Goal: Transaction & Acquisition: Purchase product/service

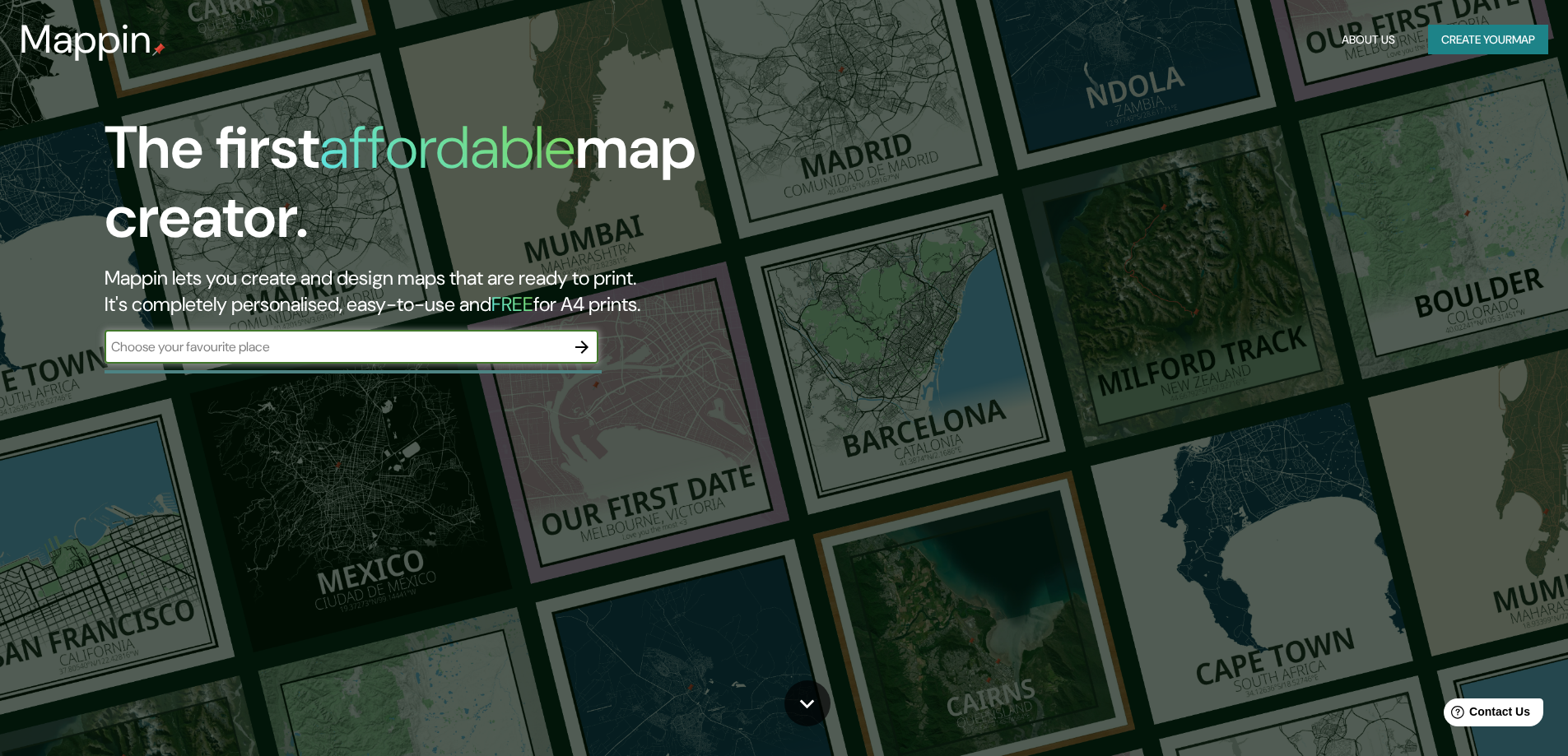
click at [312, 353] on input "text" at bounding box center [335, 347] width 460 height 19
click at [570, 353] on button "button" at bounding box center [581, 347] width 33 height 33
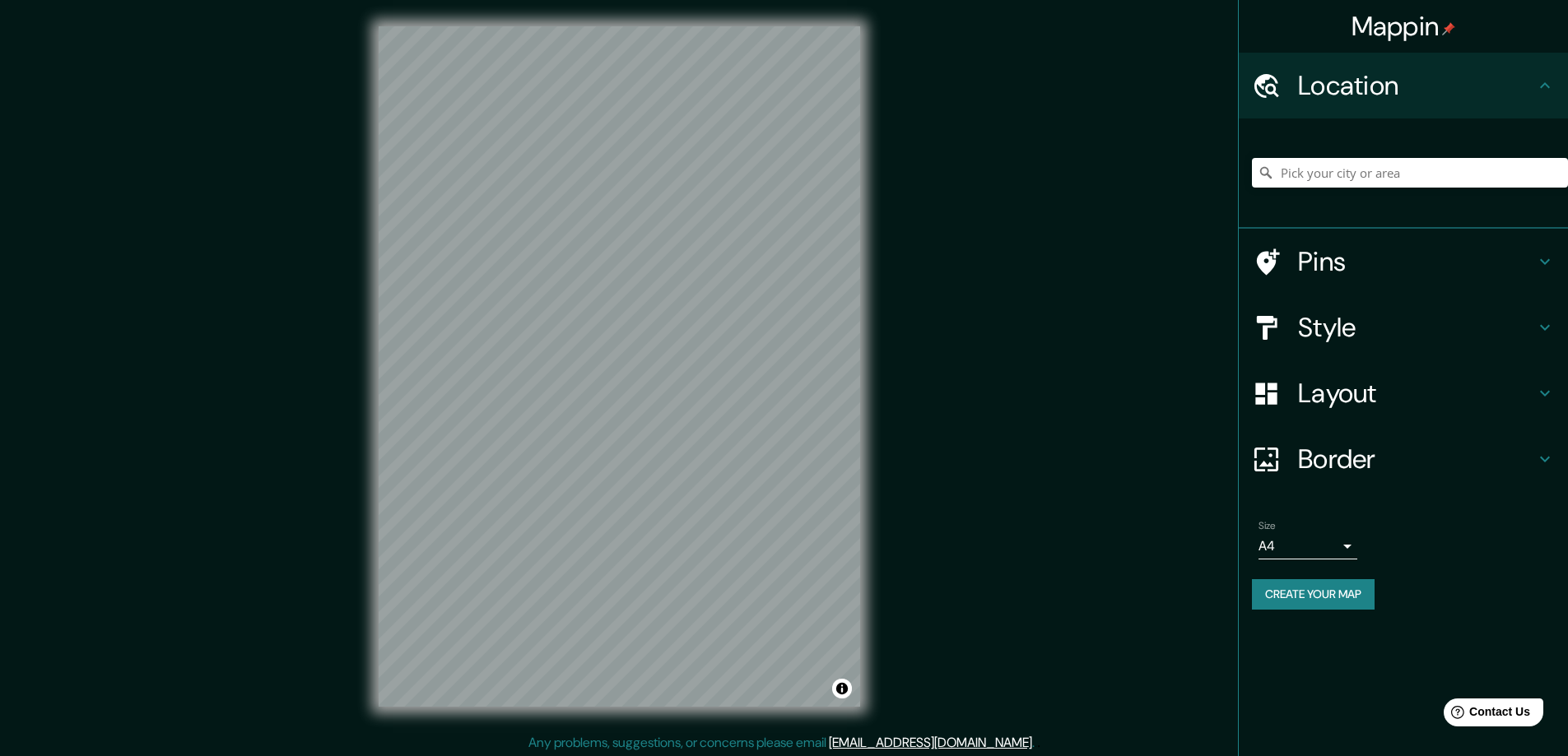
click at [870, 345] on div "© Mapbox © OpenStreetMap Improve this map" at bounding box center [619, 367] width 534 height 733
click at [1052, 208] on div "Mappin Location Pins Style Layout Border Choose a border. Hint : you can make l…" at bounding box center [784, 379] width 1568 height 760
click at [972, 307] on div "Mappin Location Pins Style Layout Border Choose a border. Hint : you can make l…" at bounding box center [784, 379] width 1568 height 760
click at [701, 755] on html "Mappin Location Pins Style Layout Border Choose a border. Hint : you can make l…" at bounding box center [784, 378] width 1568 height 756
click at [918, 405] on div "Mappin Location Pins Style Layout Border Choose a border. Hint : you can make l…" at bounding box center [784, 379] width 1568 height 760
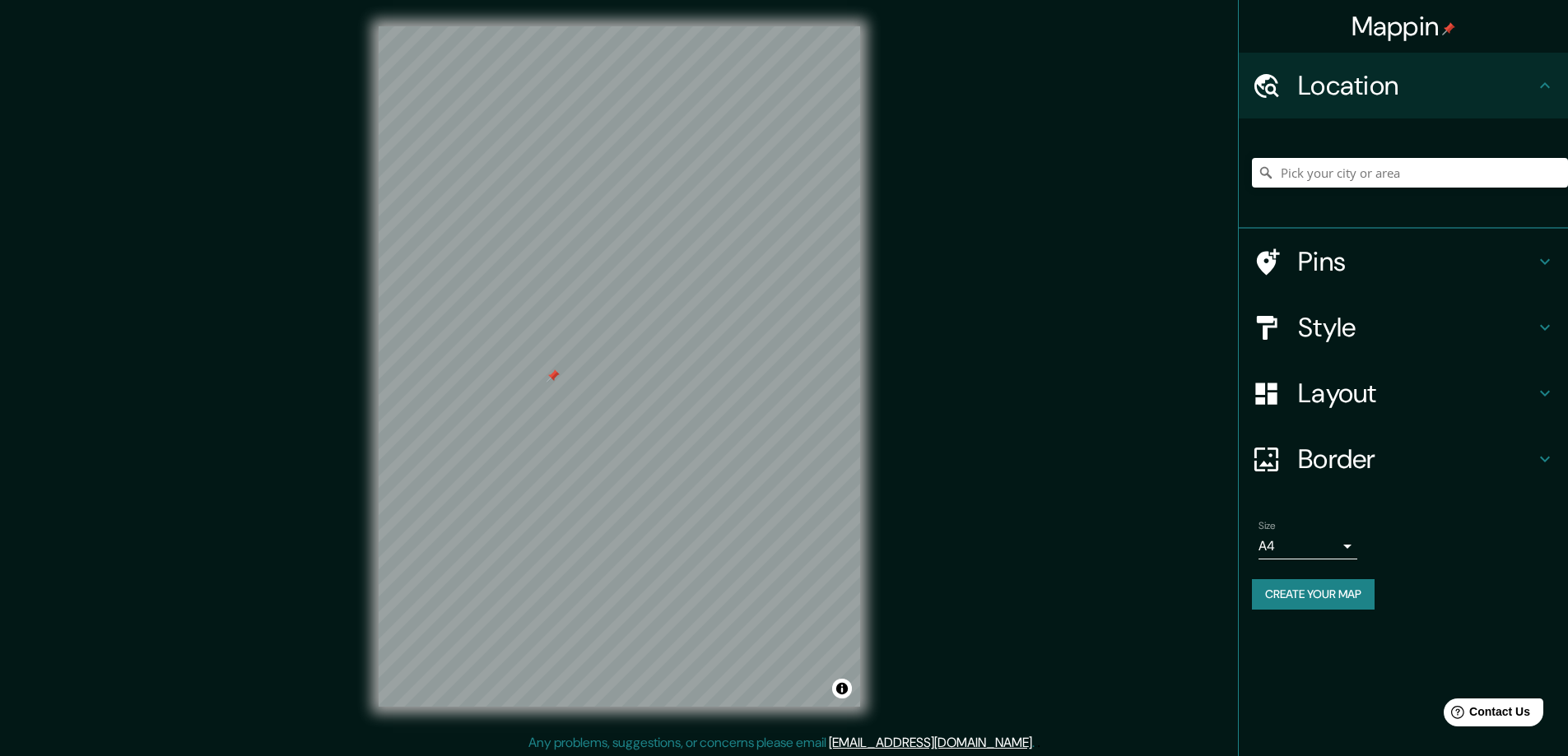
click at [1339, 606] on button "Create your map" at bounding box center [1312, 594] width 123 height 30
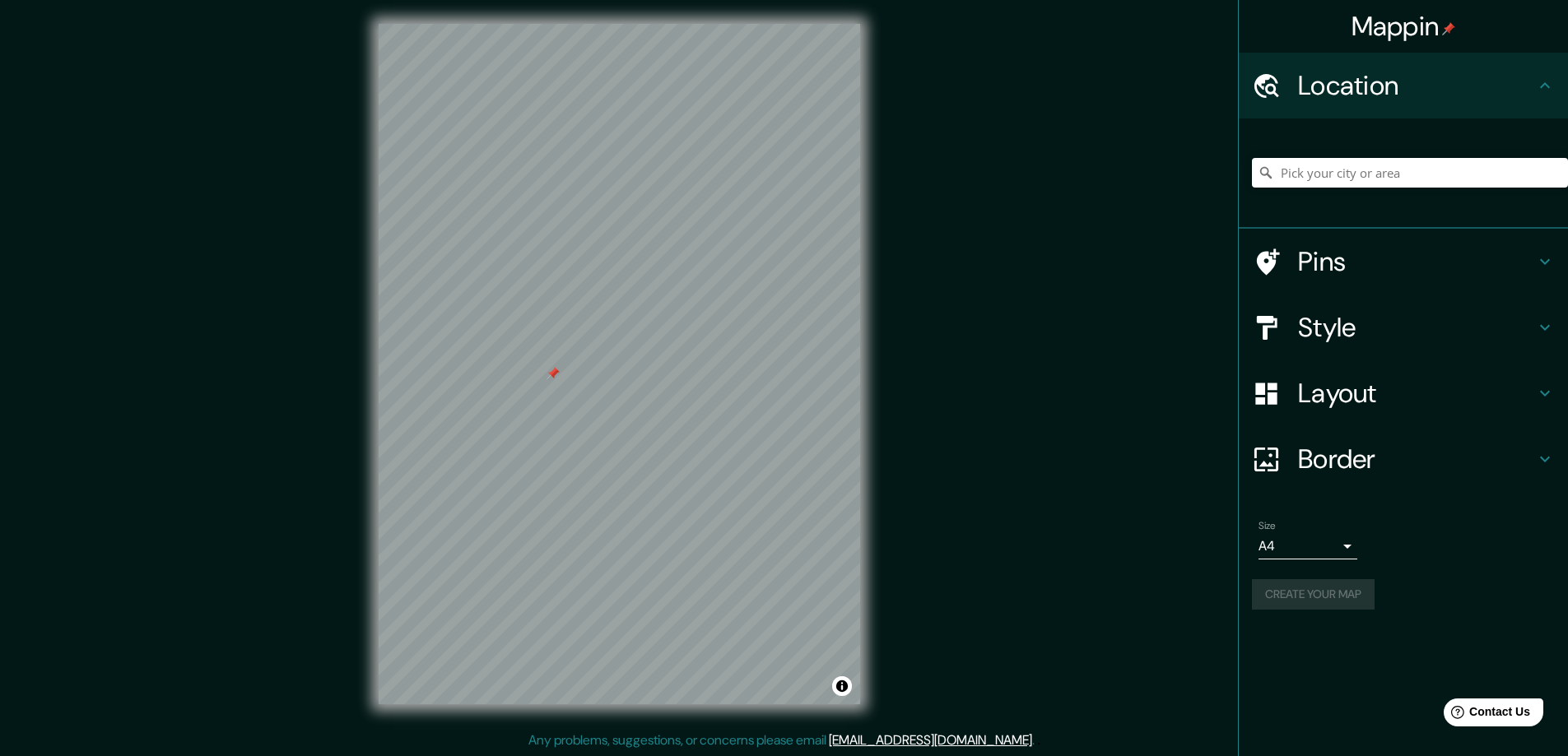
scroll to position [3, 0]
drag, startPoint x: 666, startPoint y: 377, endPoint x: 659, endPoint y: 370, distance: 9.9
click at [662, 375] on div at bounding box center [662, 371] width 13 height 13
drag, startPoint x: 659, startPoint y: 369, endPoint x: 647, endPoint y: 346, distance: 25.9
click at [647, 346] on div at bounding box center [645, 345] width 13 height 13
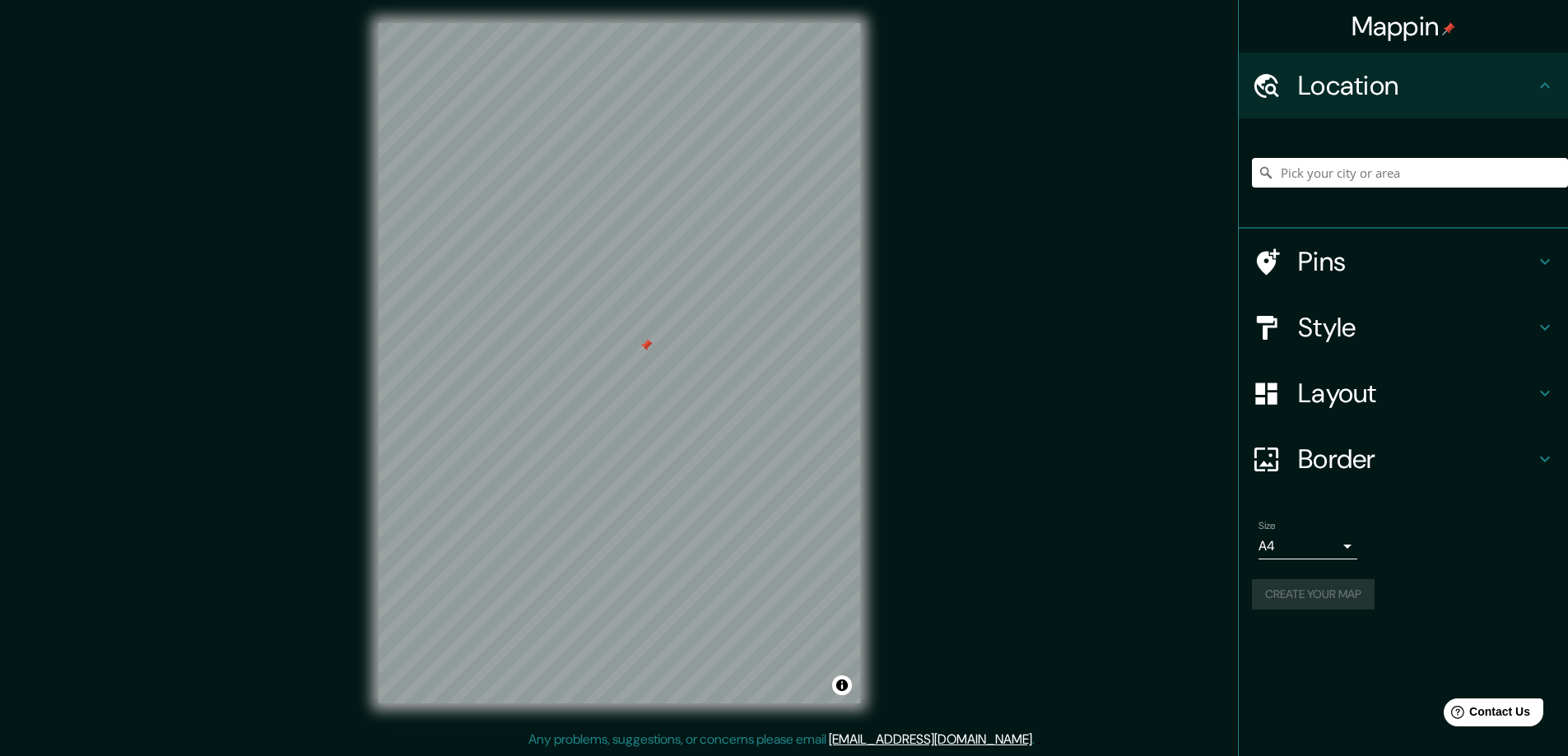
click at [1442, 267] on h4 "Pins" at bounding box center [1415, 262] width 237 height 33
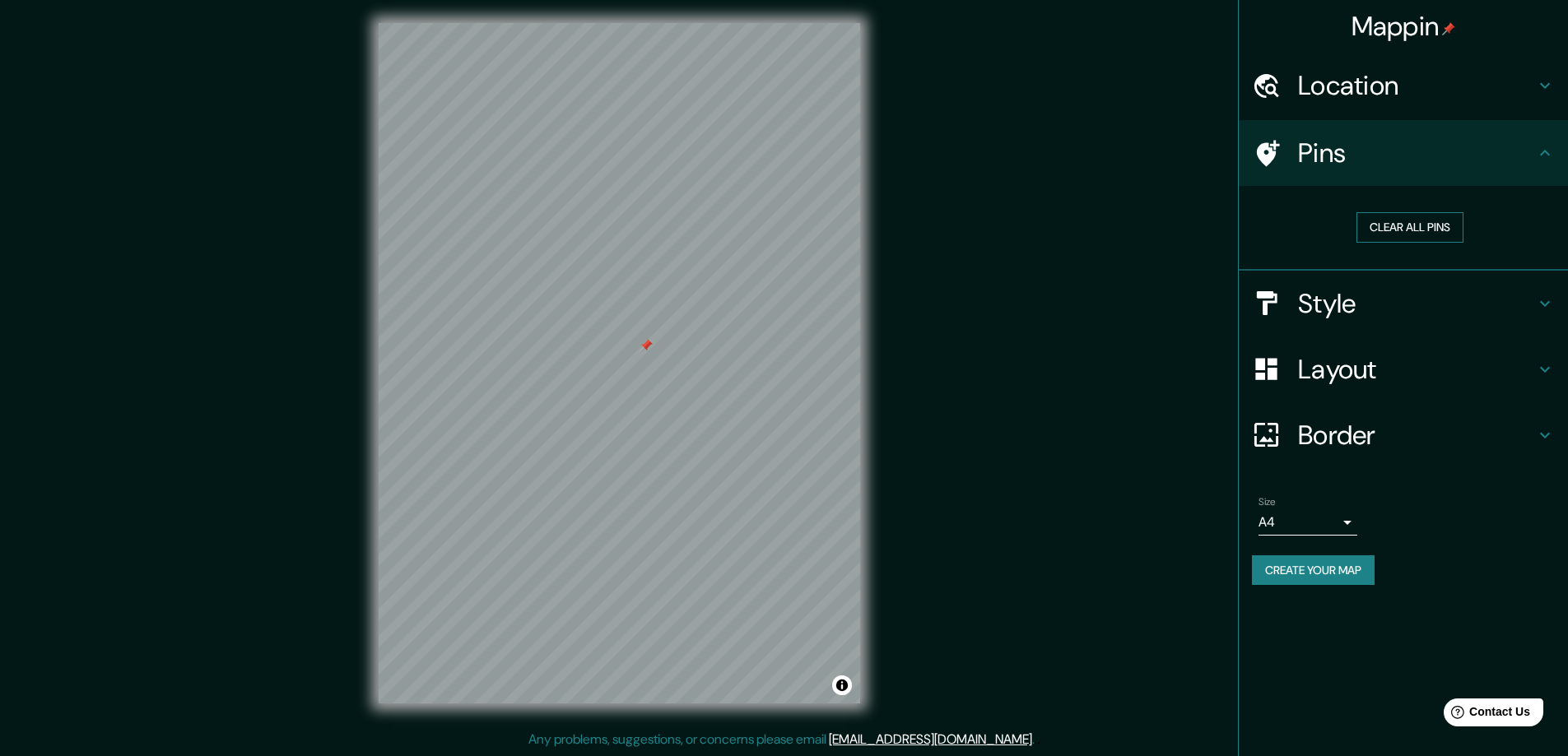
click at [1432, 232] on button "Clear all pins" at bounding box center [1409, 228] width 107 height 30
click at [1435, 301] on h4 "Style" at bounding box center [1415, 304] width 237 height 33
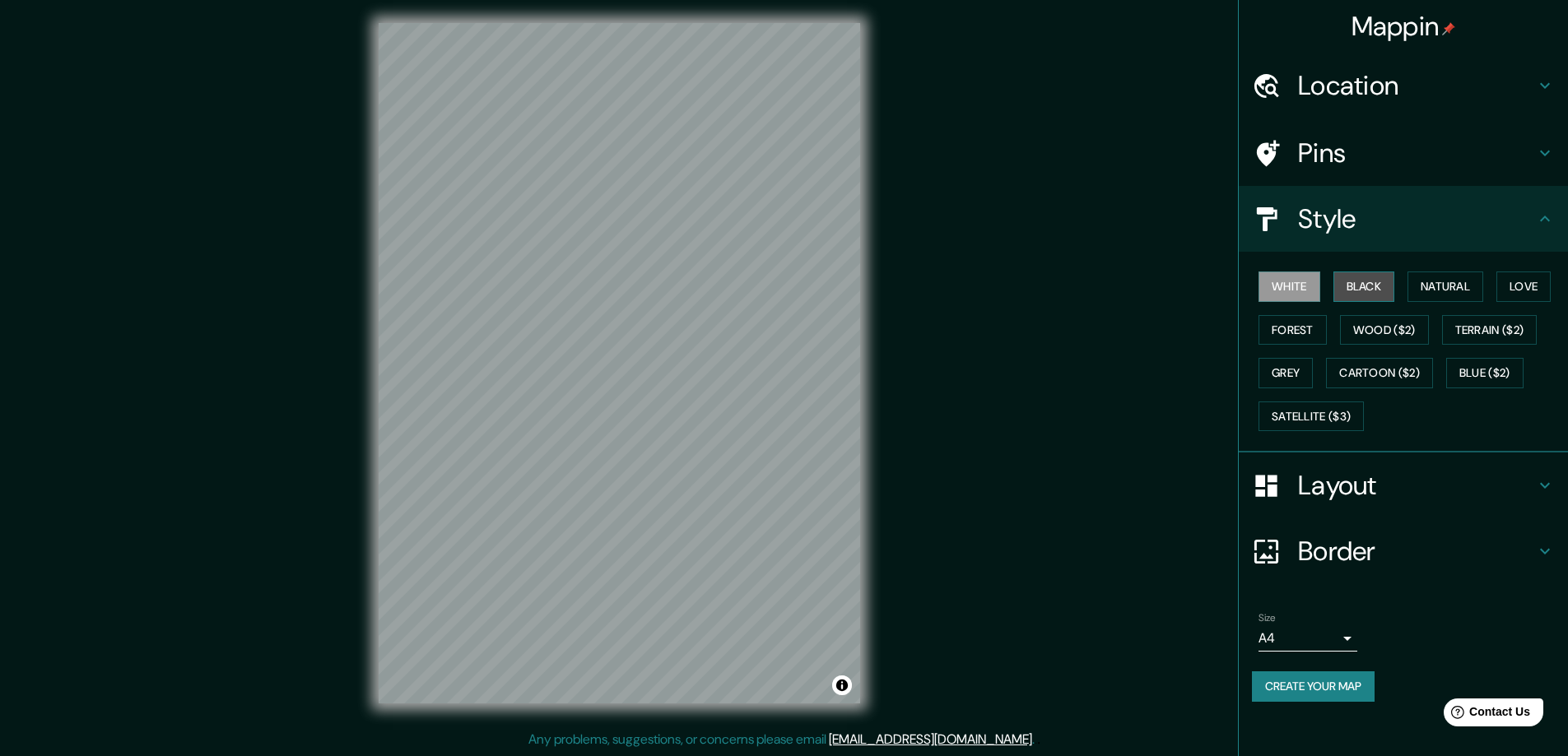
click at [1376, 295] on button "Black" at bounding box center [1364, 287] width 62 height 30
click at [1434, 285] on button "Natural" at bounding box center [1445, 287] width 76 height 30
click at [1504, 283] on button "Love" at bounding box center [1523, 287] width 54 height 30
click at [1297, 288] on button "White" at bounding box center [1289, 287] width 62 height 30
click at [1297, 367] on button "Grey" at bounding box center [1285, 373] width 54 height 30
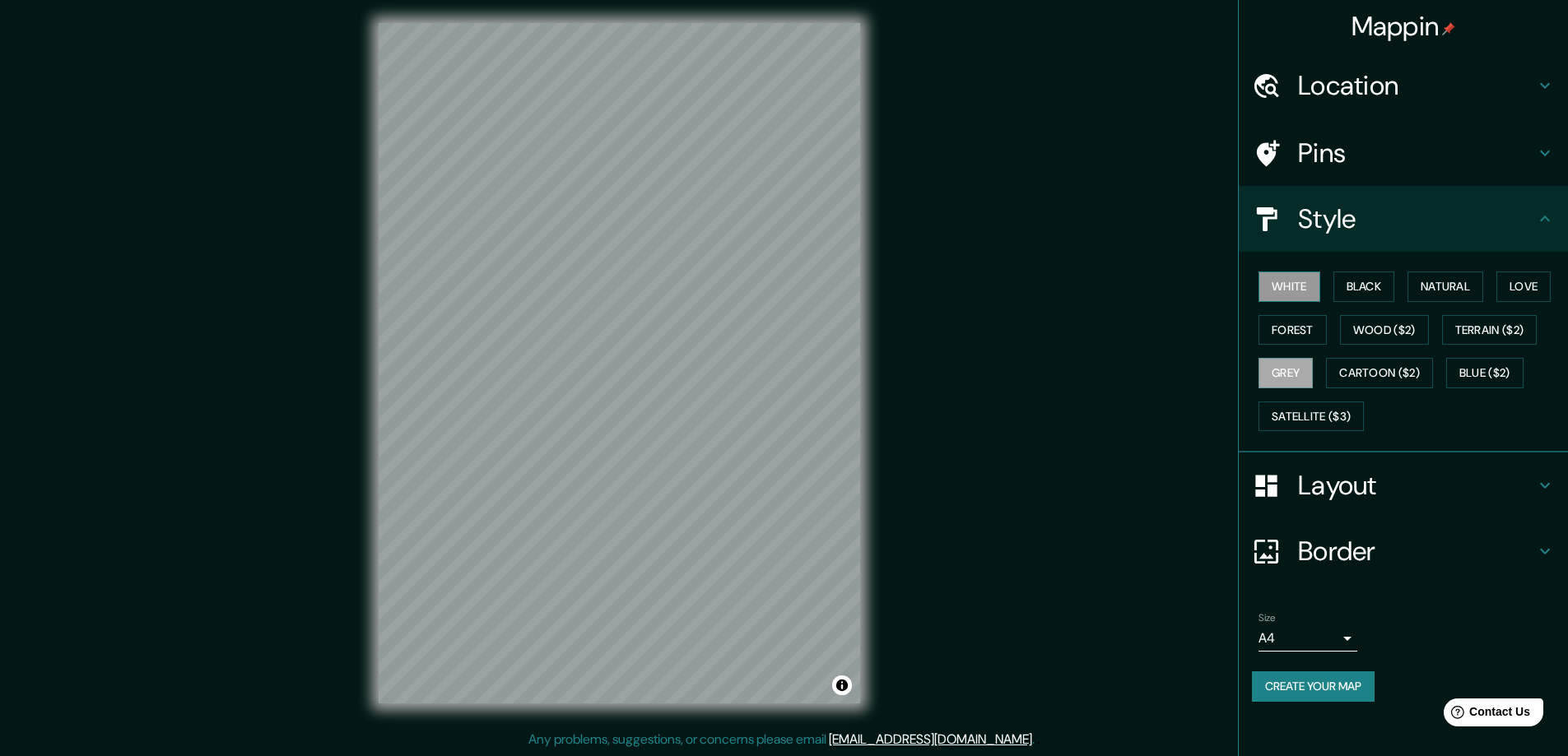
click at [1302, 292] on button "White" at bounding box center [1289, 287] width 62 height 30
click at [1365, 505] on div "Layout" at bounding box center [1403, 485] width 330 height 66
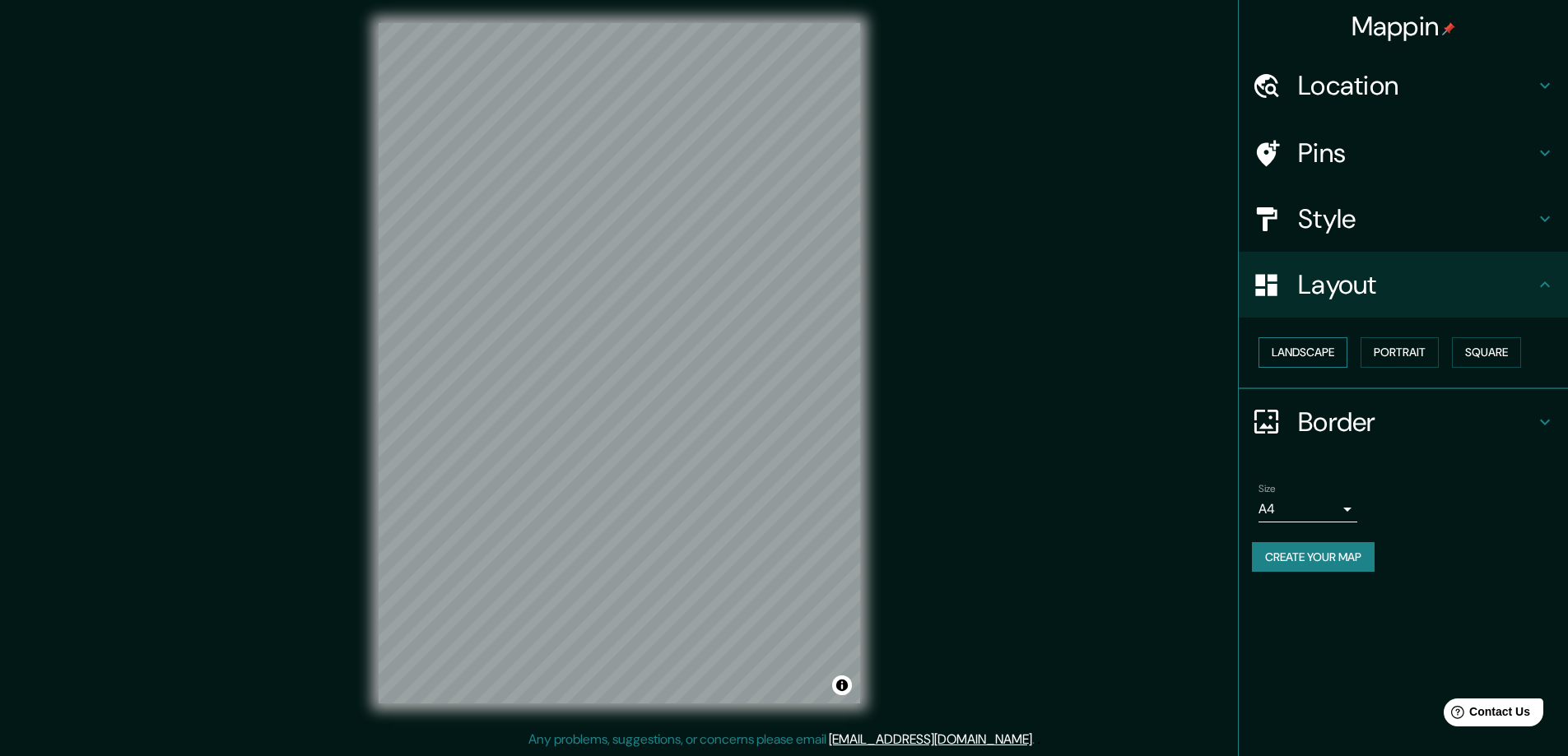
click at [1328, 358] on button "Landscape" at bounding box center [1302, 353] width 89 height 30
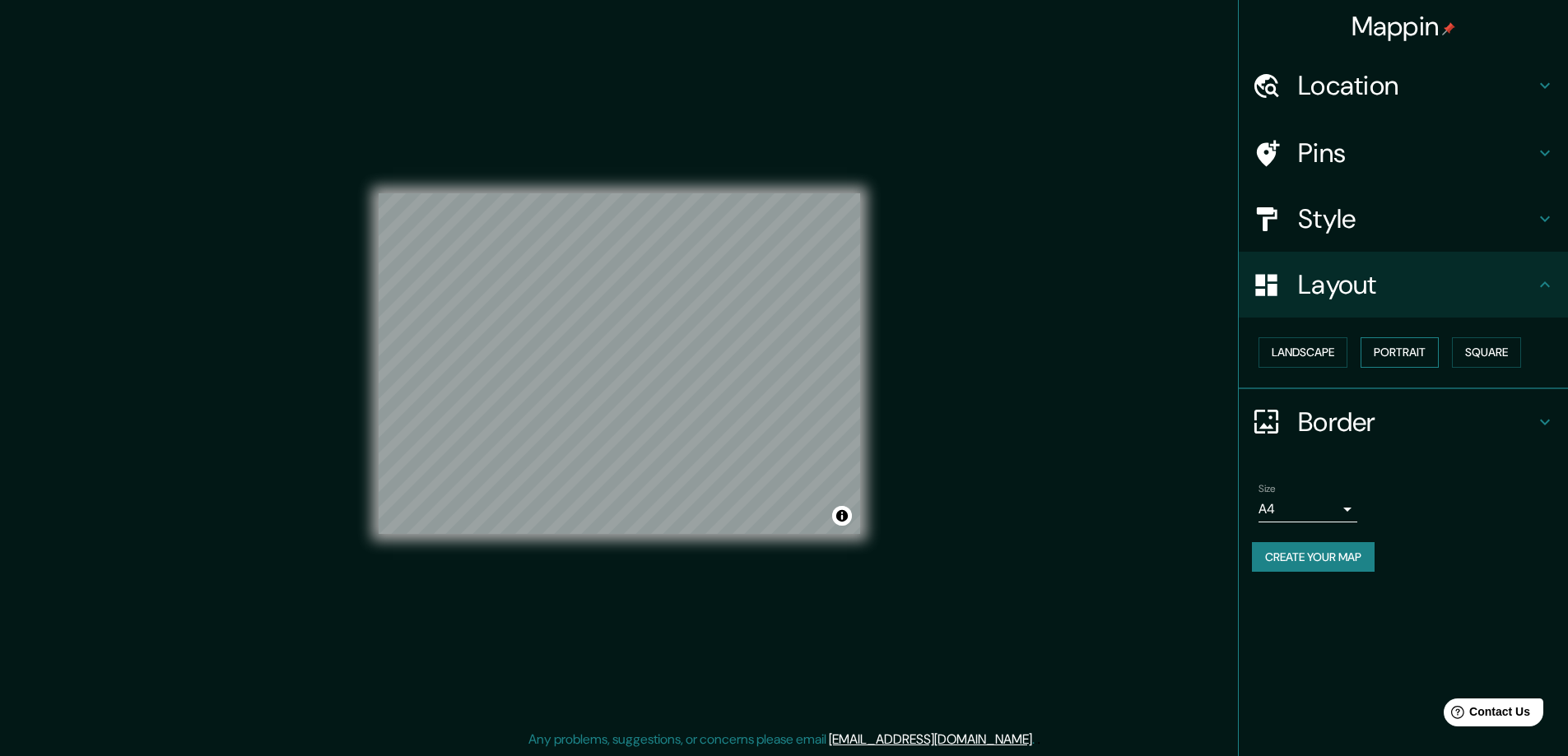
click at [1402, 354] on button "Portrait" at bounding box center [1399, 353] width 78 height 30
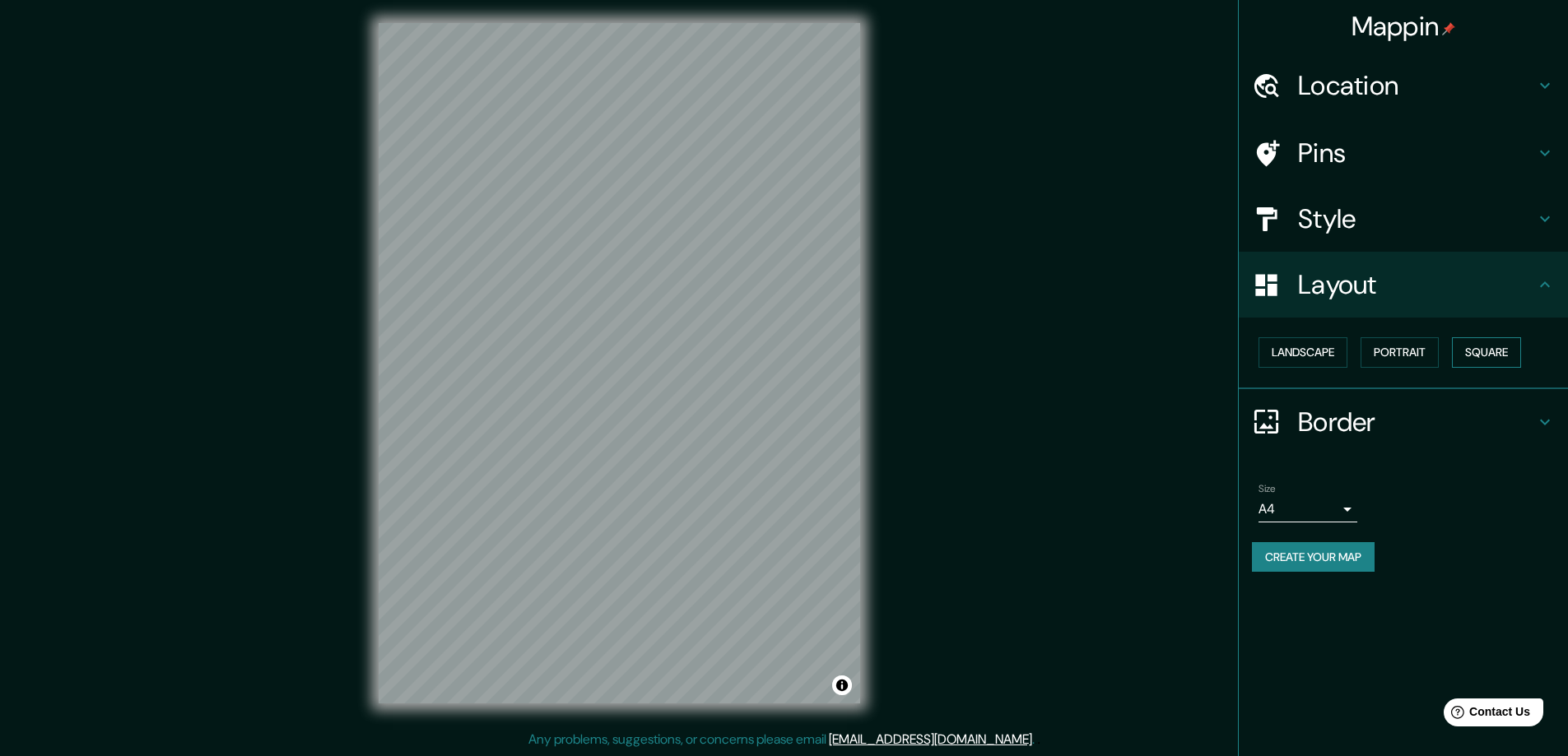
click at [1508, 356] on button "Square" at bounding box center [1485, 353] width 69 height 30
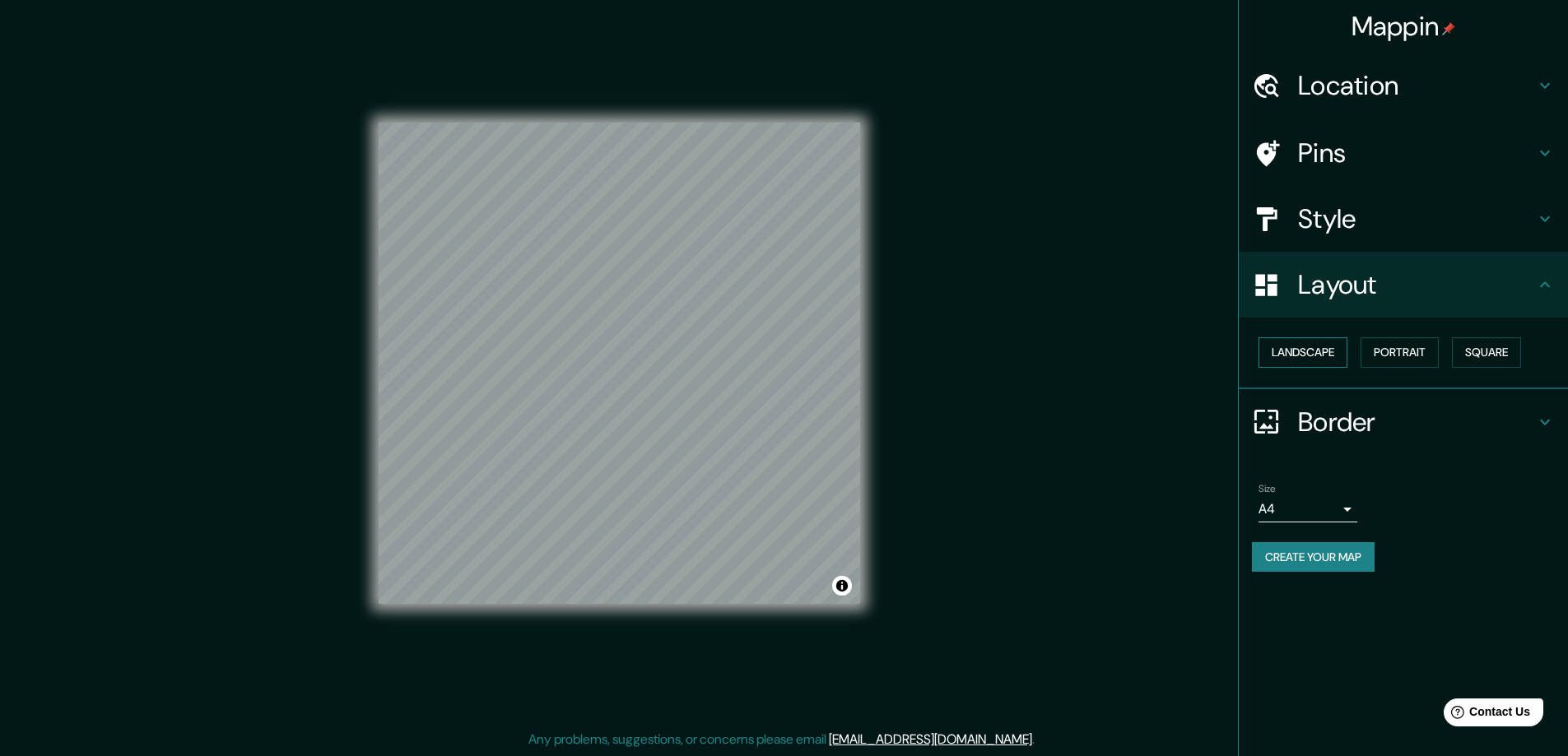
click at [1306, 357] on button "Landscape" at bounding box center [1302, 353] width 89 height 30
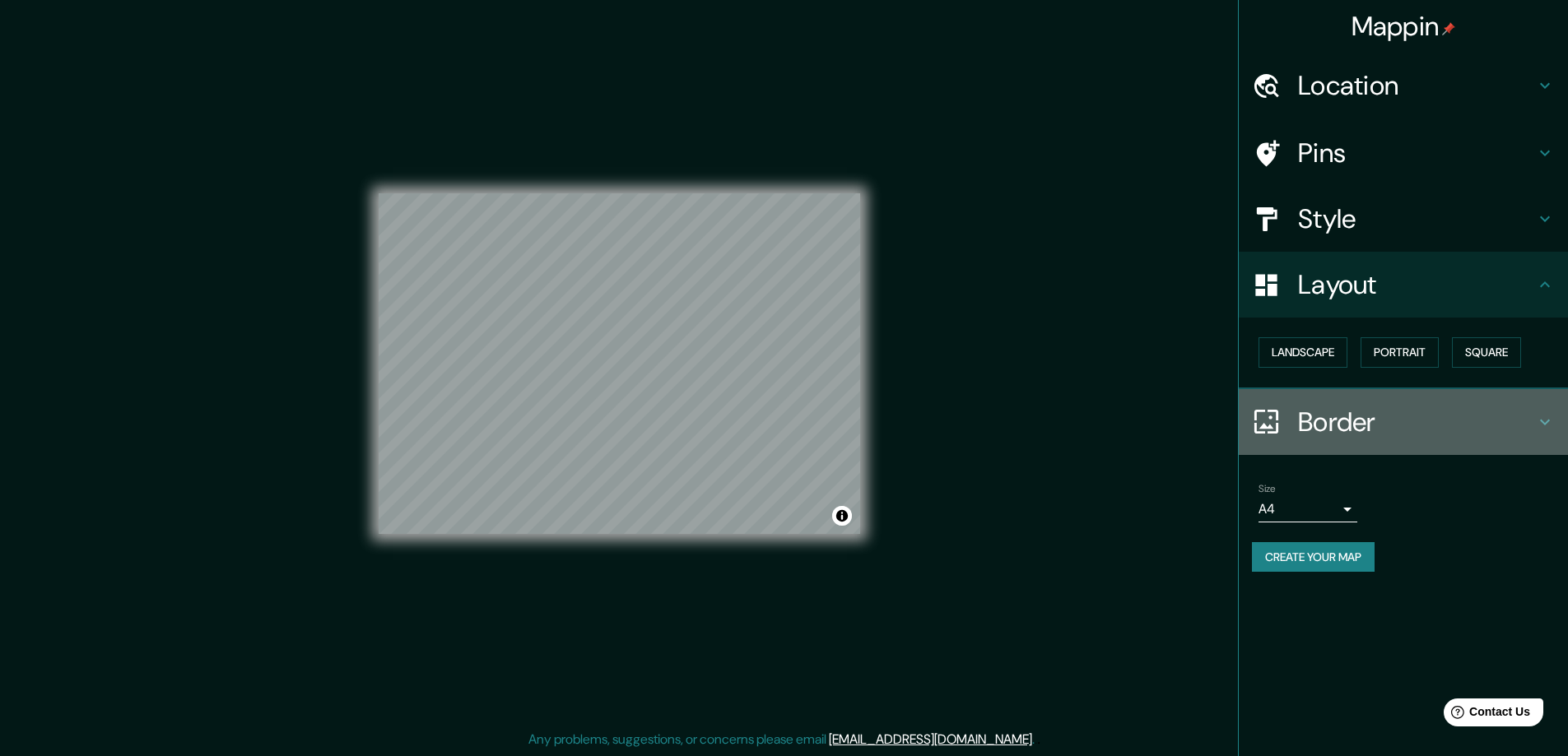
click at [1368, 441] on div "Border" at bounding box center [1403, 422] width 330 height 66
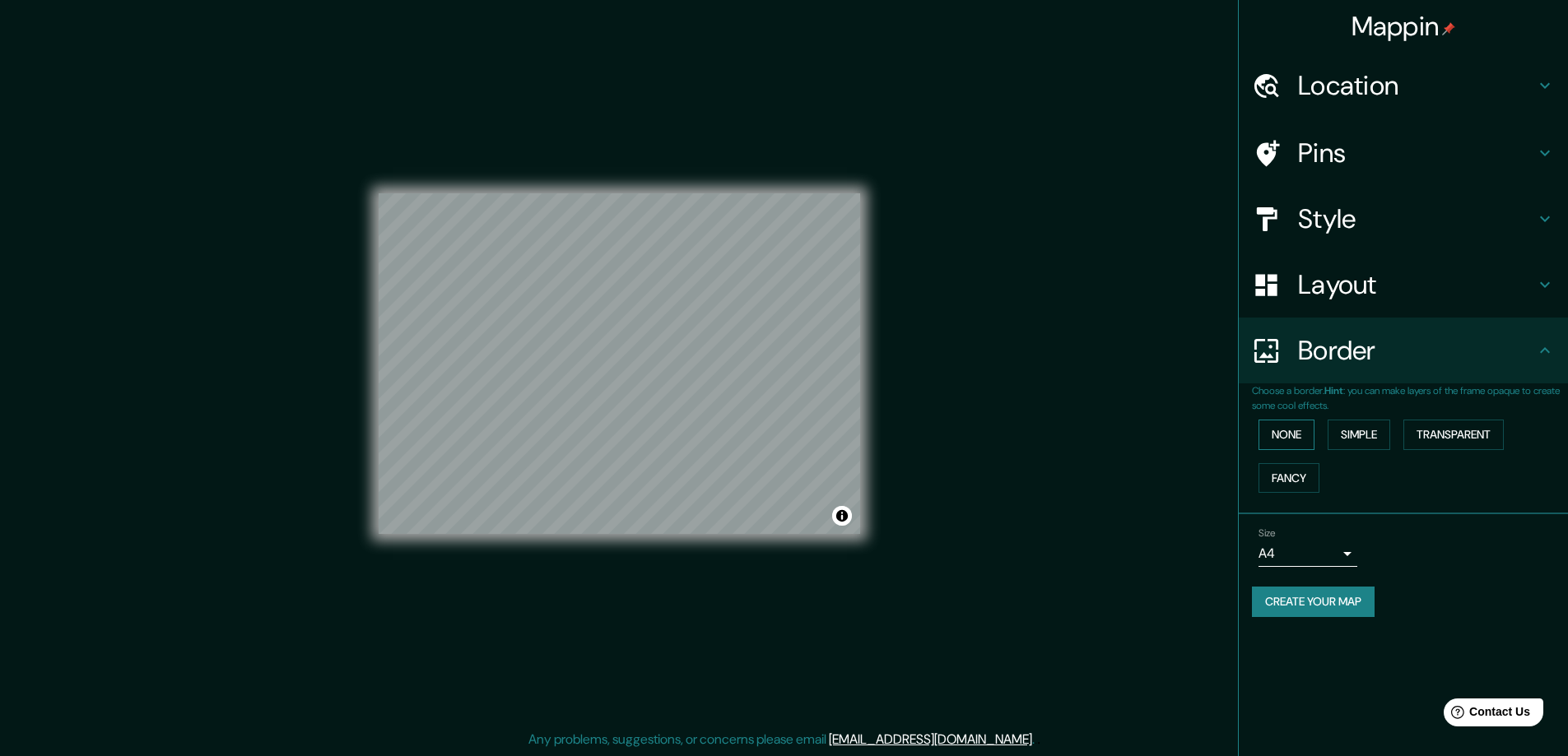
click at [1287, 422] on button "None" at bounding box center [1286, 434] width 56 height 30
click at [1353, 433] on button "Simple" at bounding box center [1358, 434] width 63 height 30
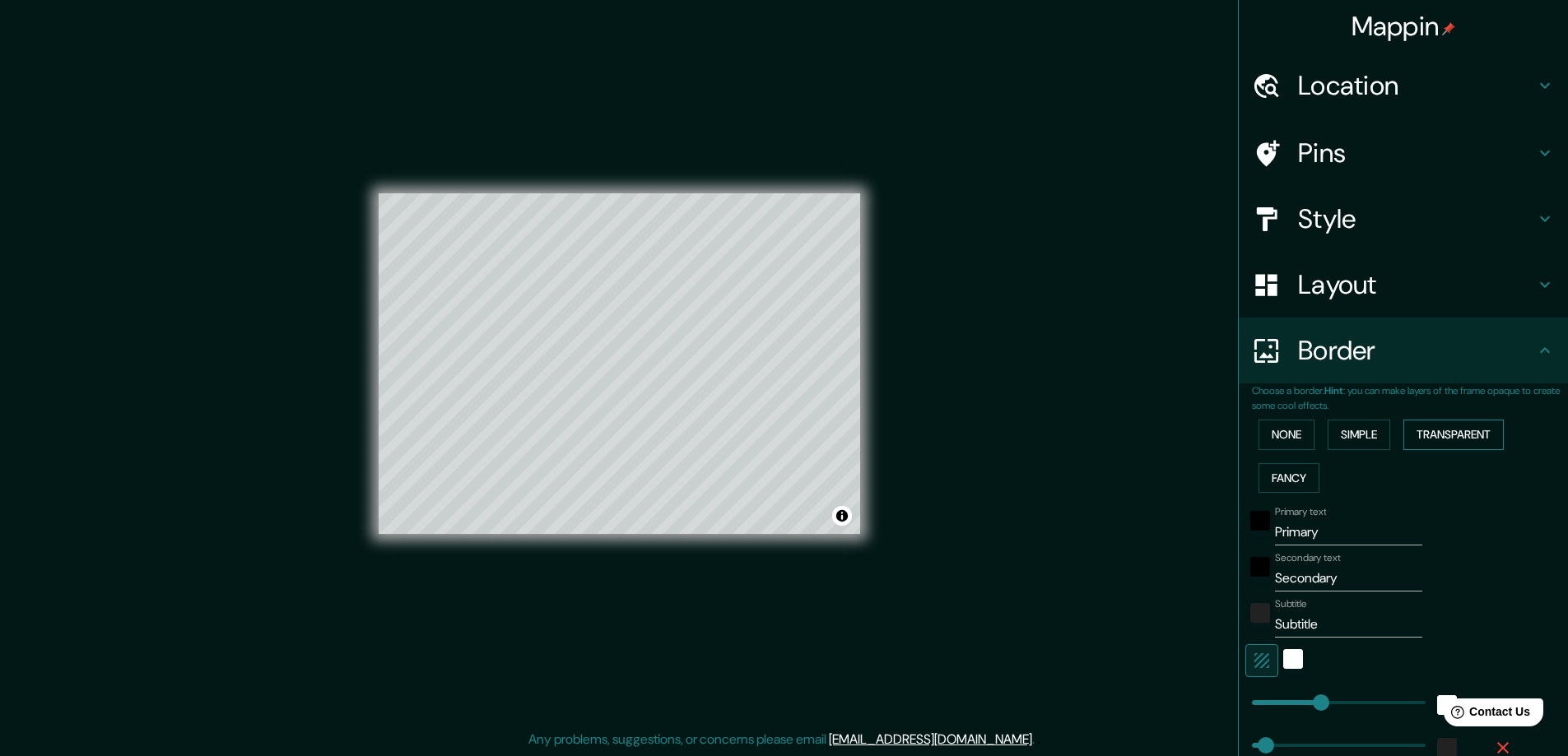
click at [1425, 426] on button "Transparent" at bounding box center [1453, 434] width 101 height 30
click at [1272, 472] on button "Fancy" at bounding box center [1288, 478] width 61 height 30
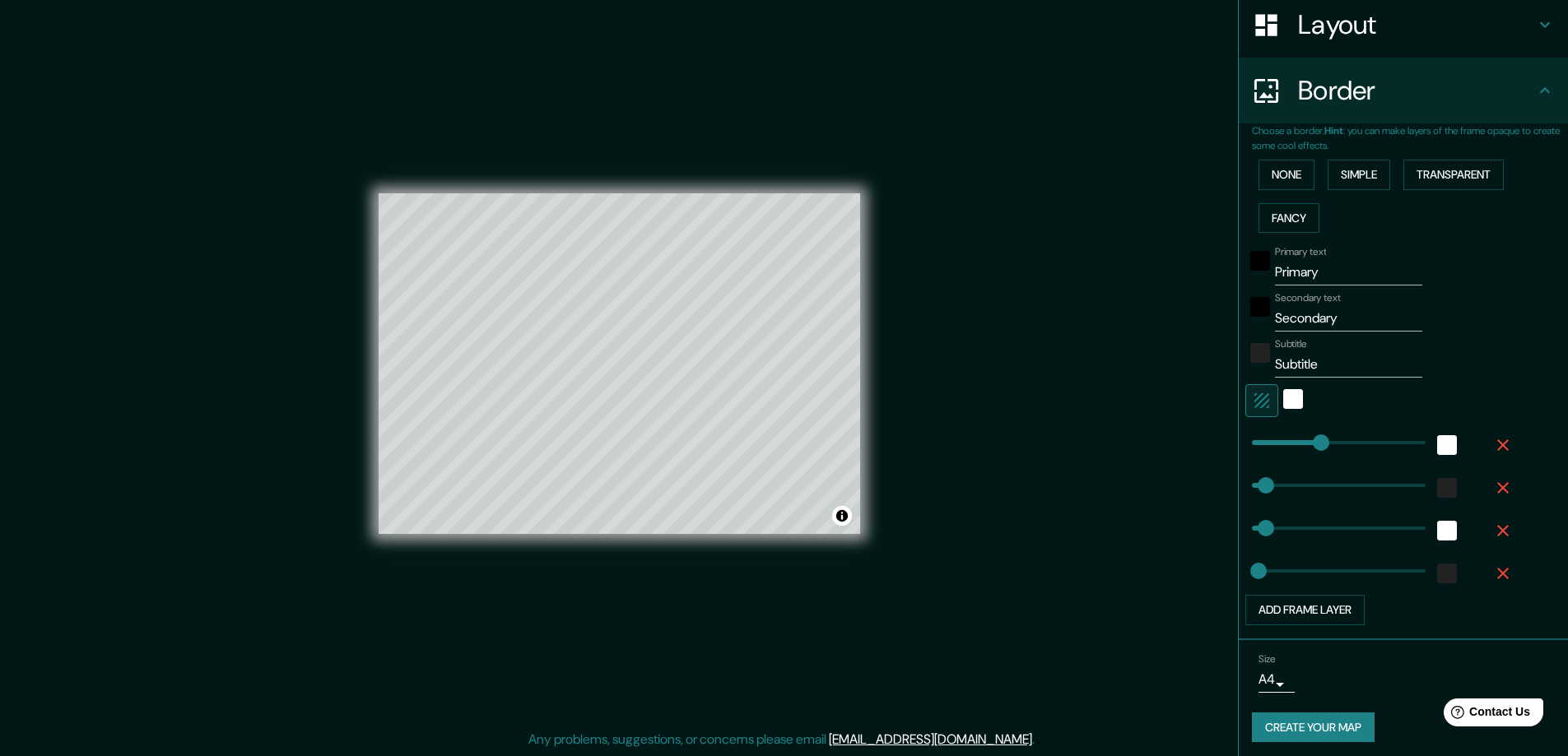
scroll to position [266, 0]
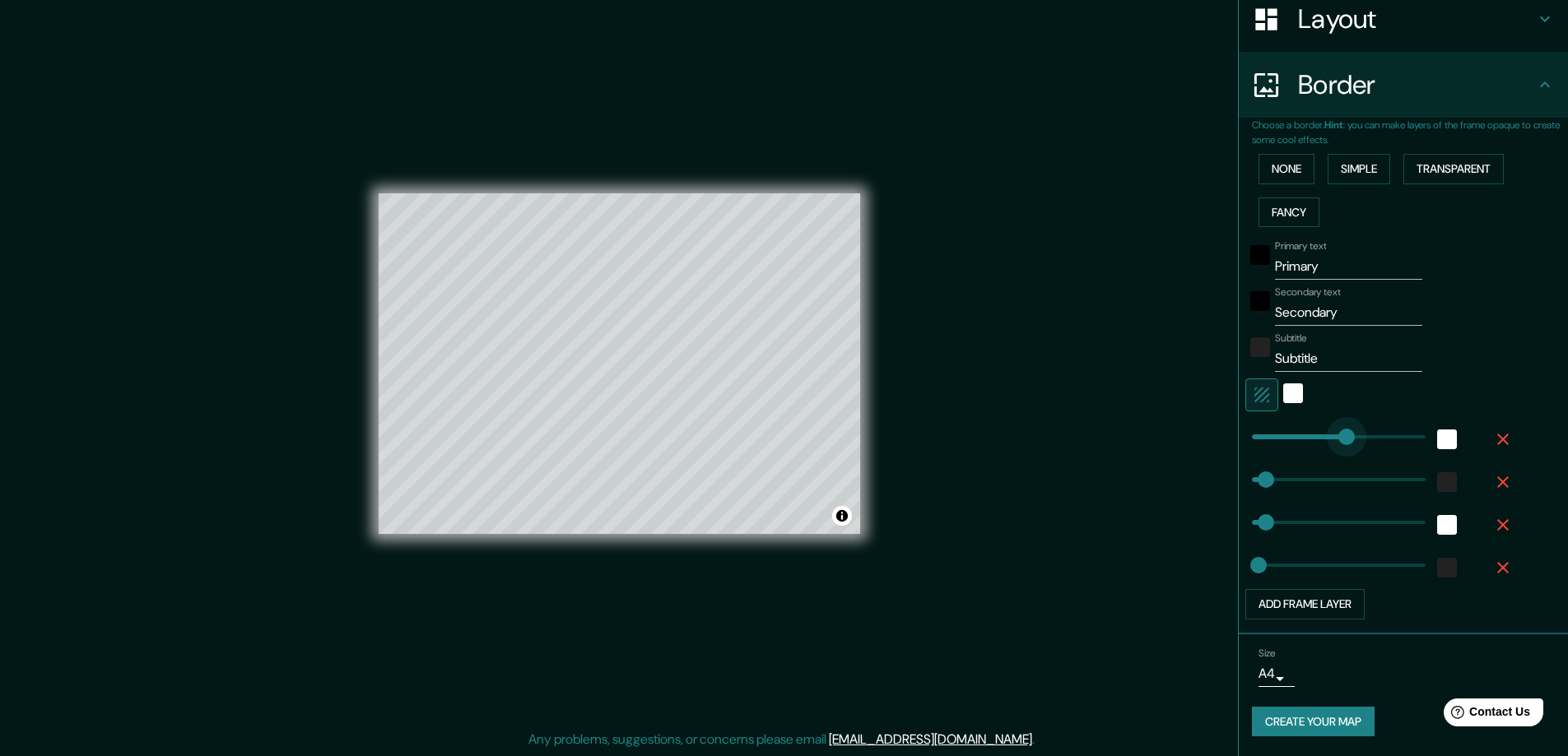
type input "397"
drag, startPoint x: 1310, startPoint y: 436, endPoint x: 1358, endPoint y: 437, distance: 48.0
type input "47"
type input "23"
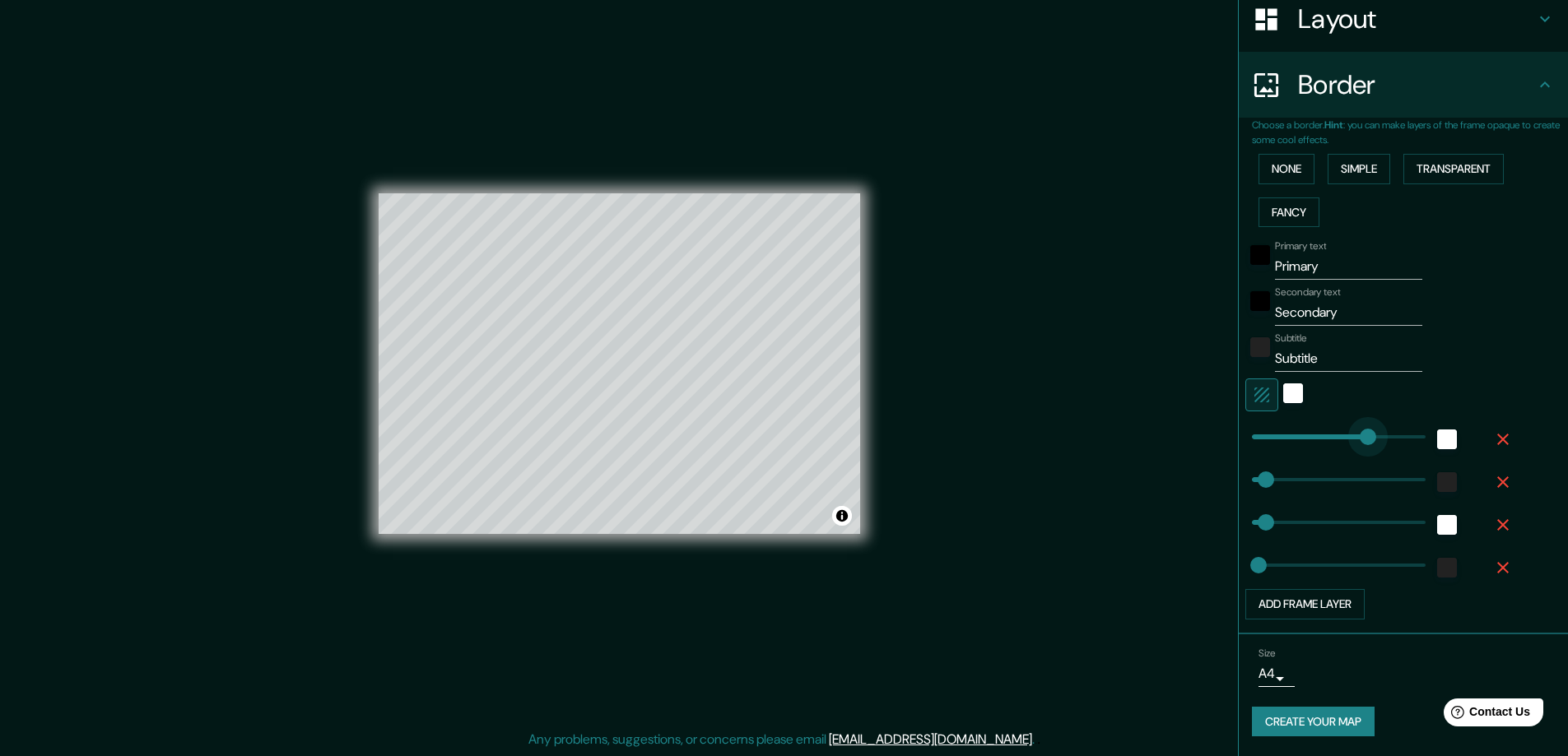
type input "203"
drag, startPoint x: 1358, startPoint y: 437, endPoint x: 1299, endPoint y: 437, distance: 59.0
type input "47"
type input "23"
